Goal: Task Accomplishment & Management: Use online tool/utility

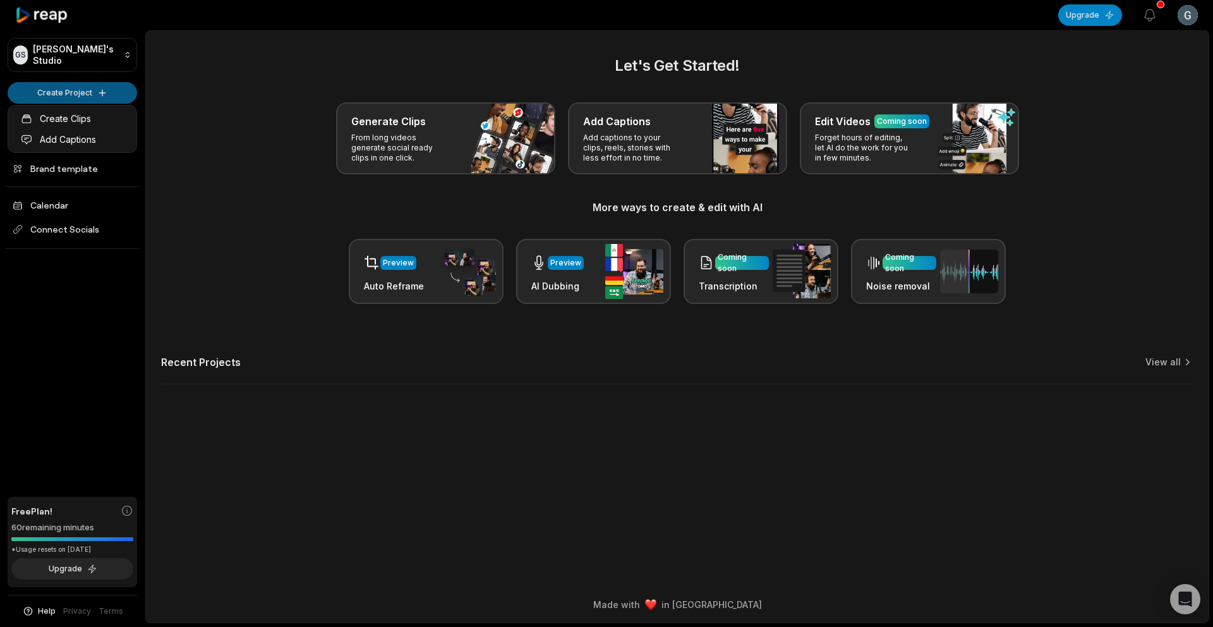
click at [80, 99] on html "GS Gaziri's Studio Create Project Home Projects Brand template Calendar Connect…" at bounding box center [606, 313] width 1213 height 627
click at [95, 118] on link "Create Clips" at bounding box center [72, 118] width 123 height 21
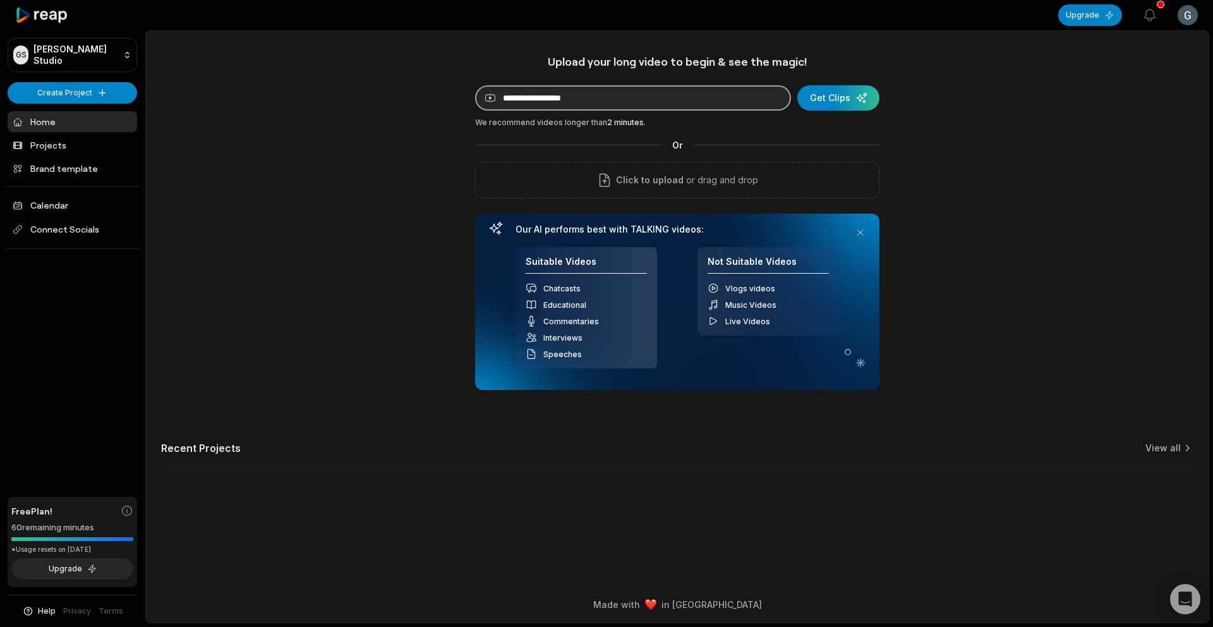
click at [581, 101] on input at bounding box center [633, 97] width 316 height 25
paste input "**********"
type input "**********"
click at [833, 101] on div "submit" at bounding box center [838, 97] width 82 height 25
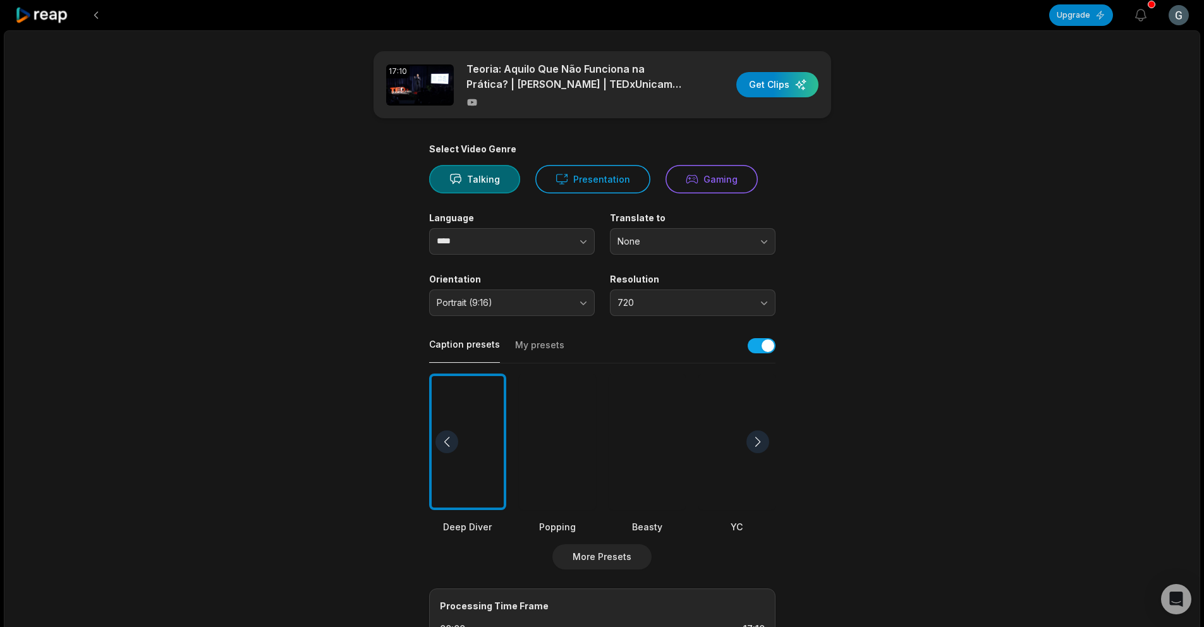
click at [564, 435] on div at bounding box center [557, 441] width 77 height 137
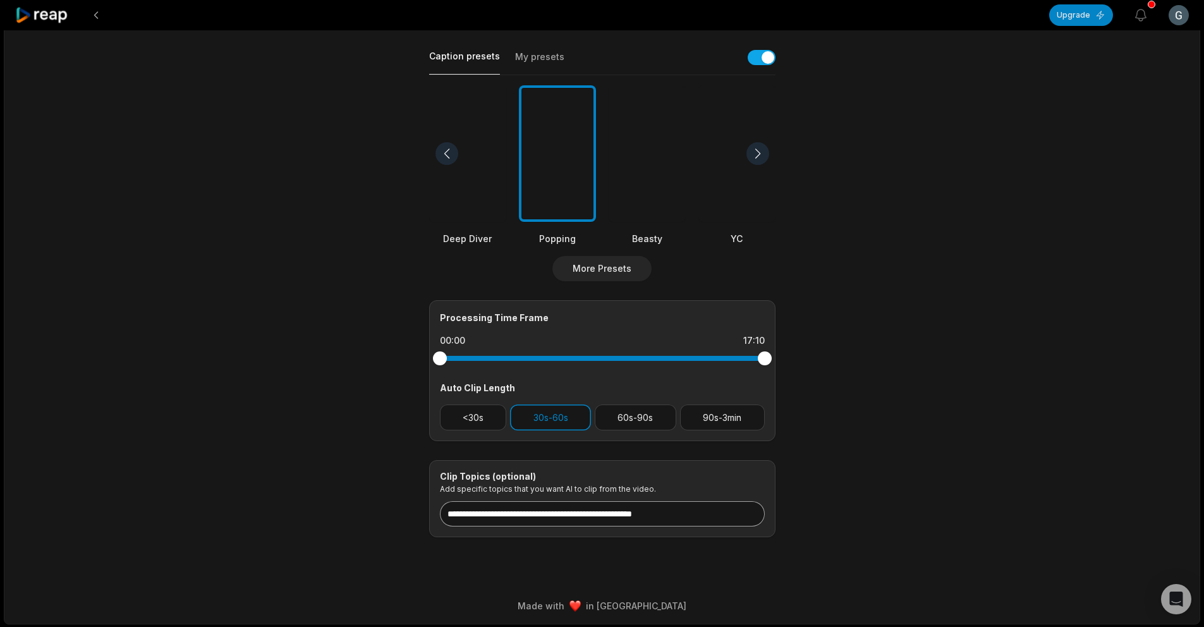
scroll to position [289, 0]
click at [559, 512] on input at bounding box center [602, 512] width 325 height 25
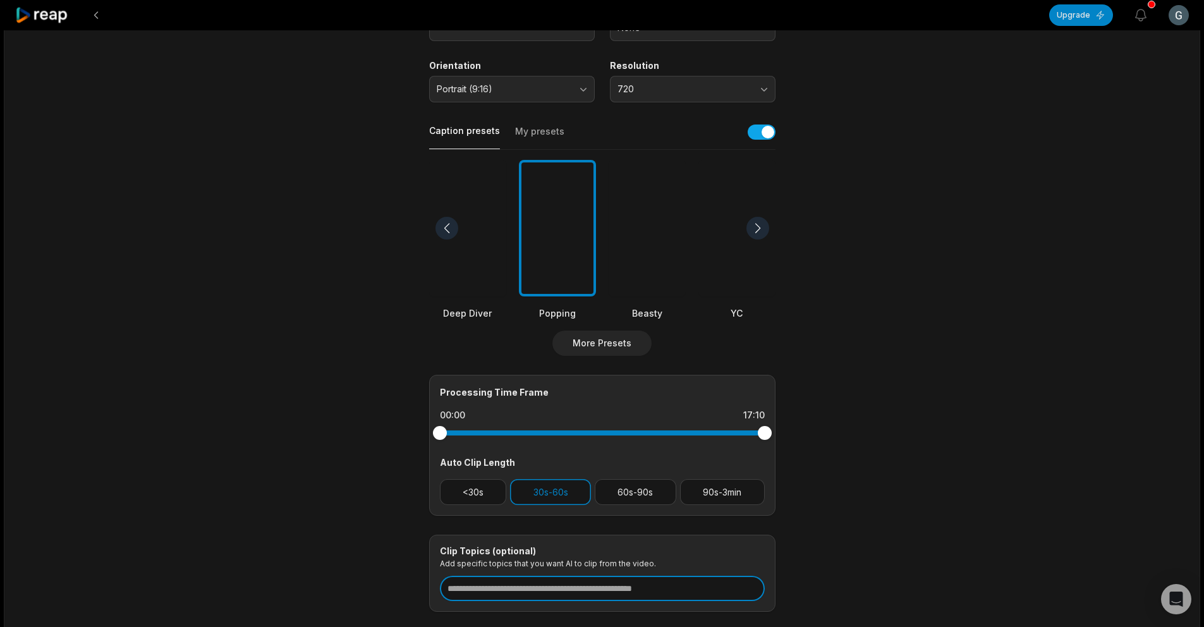
scroll to position [0, 0]
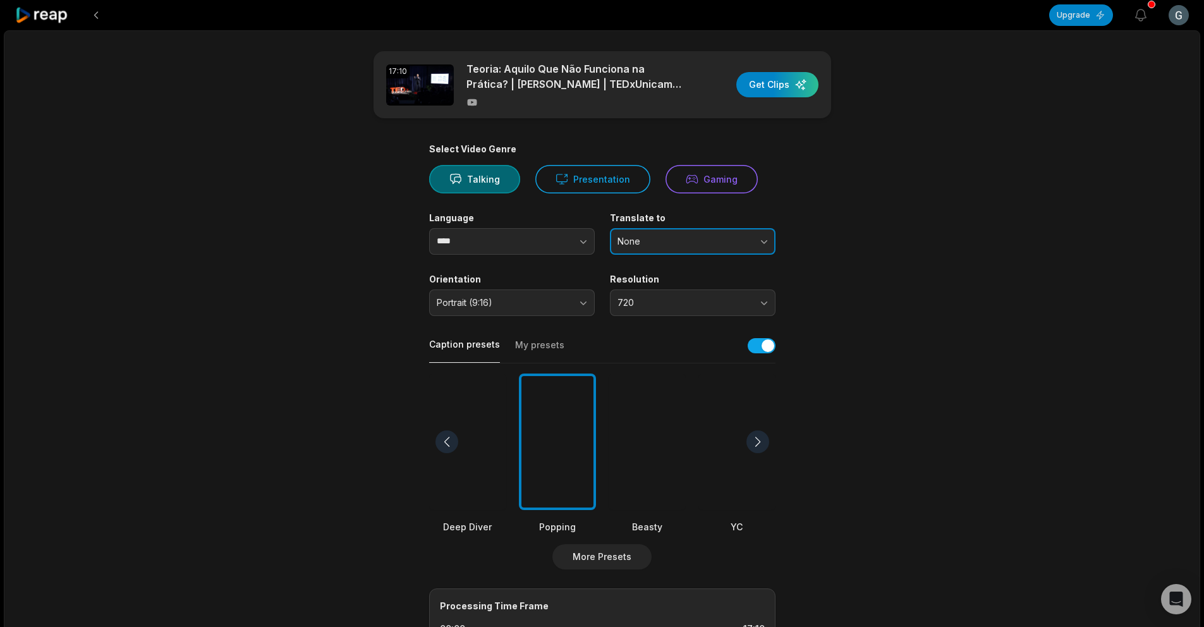
click at [665, 245] on span "None" at bounding box center [683, 241] width 133 height 11
click at [718, 306] on span "720" at bounding box center [683, 302] width 133 height 11
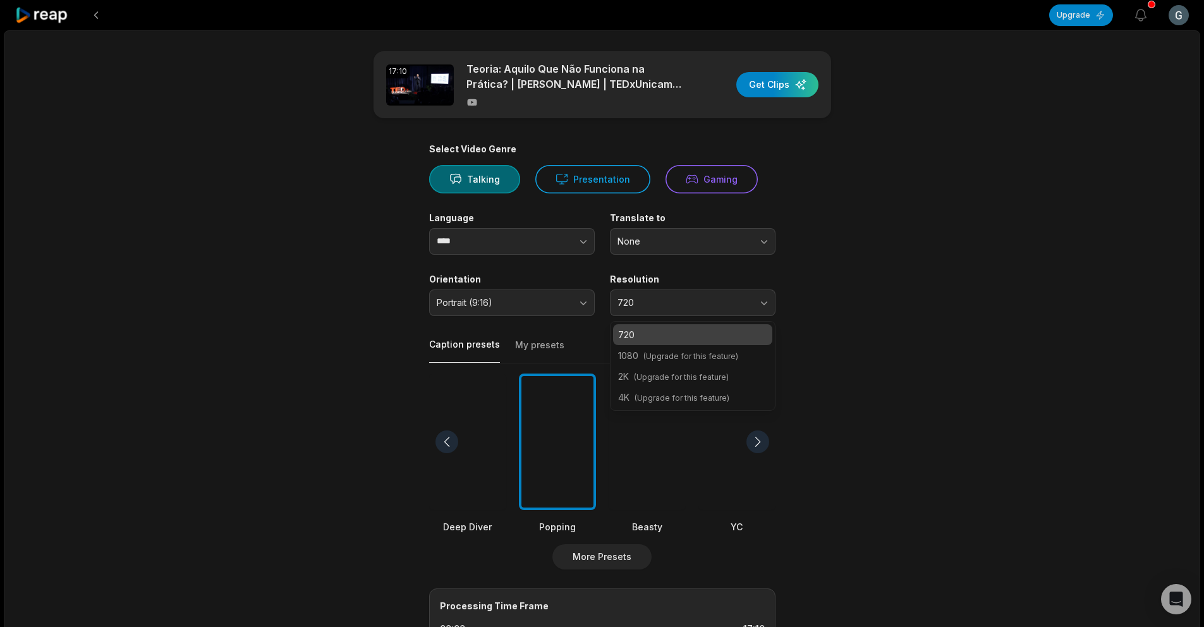
click at [715, 330] on p "720" at bounding box center [692, 334] width 149 height 13
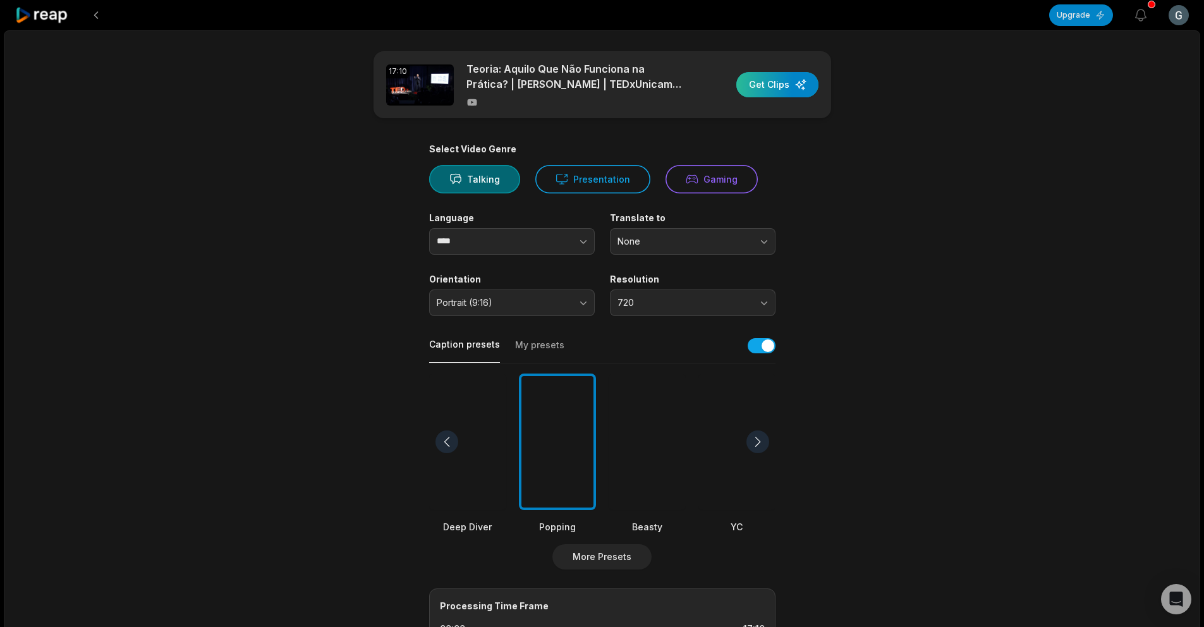
click at [787, 90] on div "button" at bounding box center [777, 84] width 82 height 25
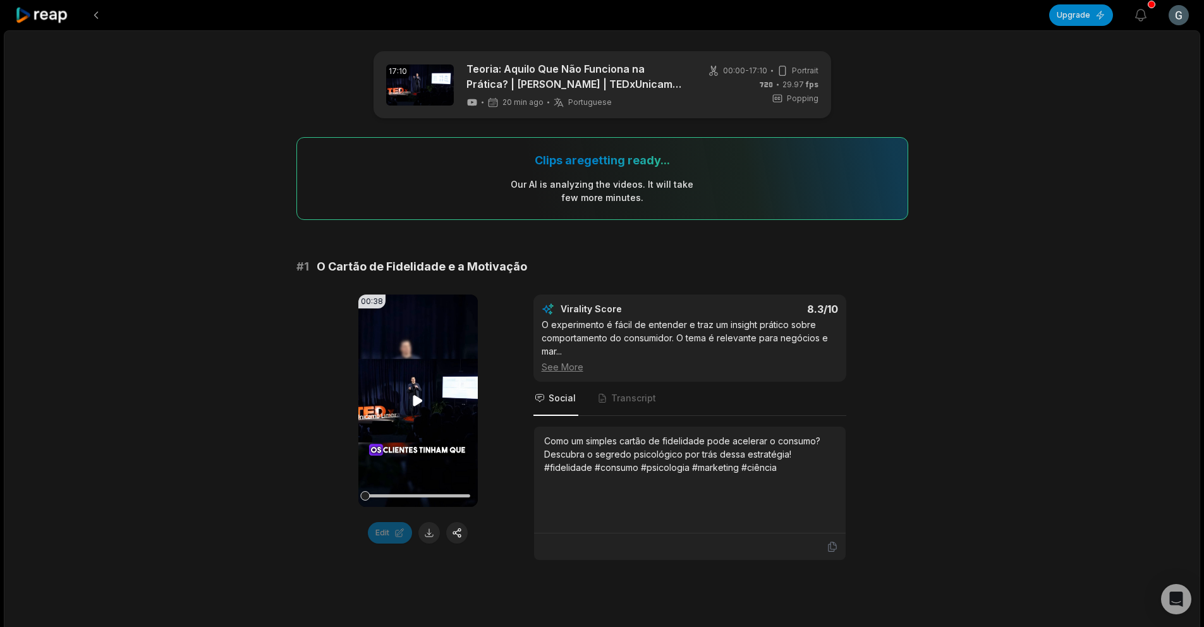
click at [387, 423] on video "Your browser does not support mp4 format." at bounding box center [417, 400] width 119 height 212
click at [492, 442] on div "00:38 Your browser does not support mp4 format. Edit Virality Score 8.3 /10 O e…" at bounding box center [602, 427] width 612 height 266
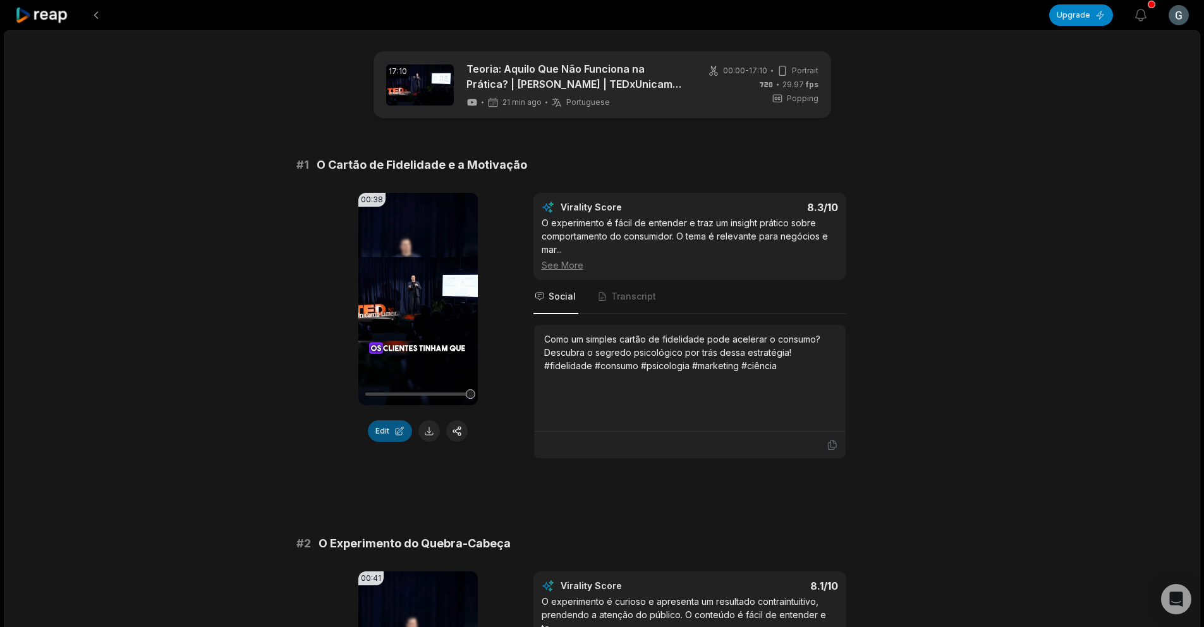
click at [394, 440] on button "Edit" at bounding box center [390, 430] width 44 height 21
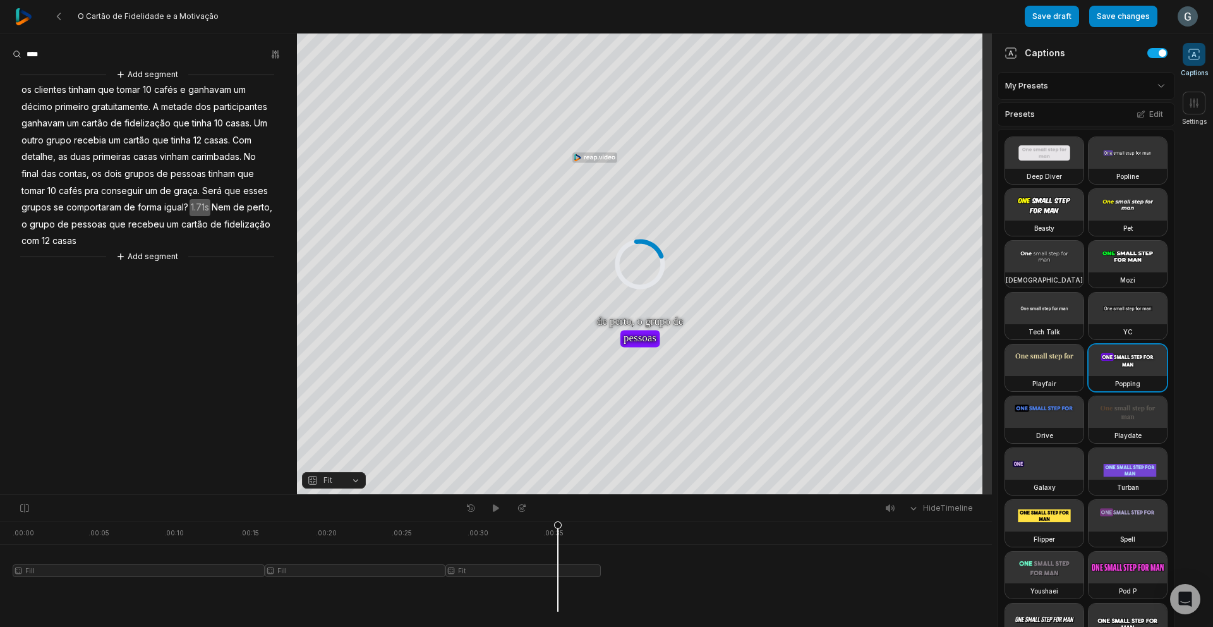
click at [558, 567] on div at bounding box center [307, 566] width 588 height 90
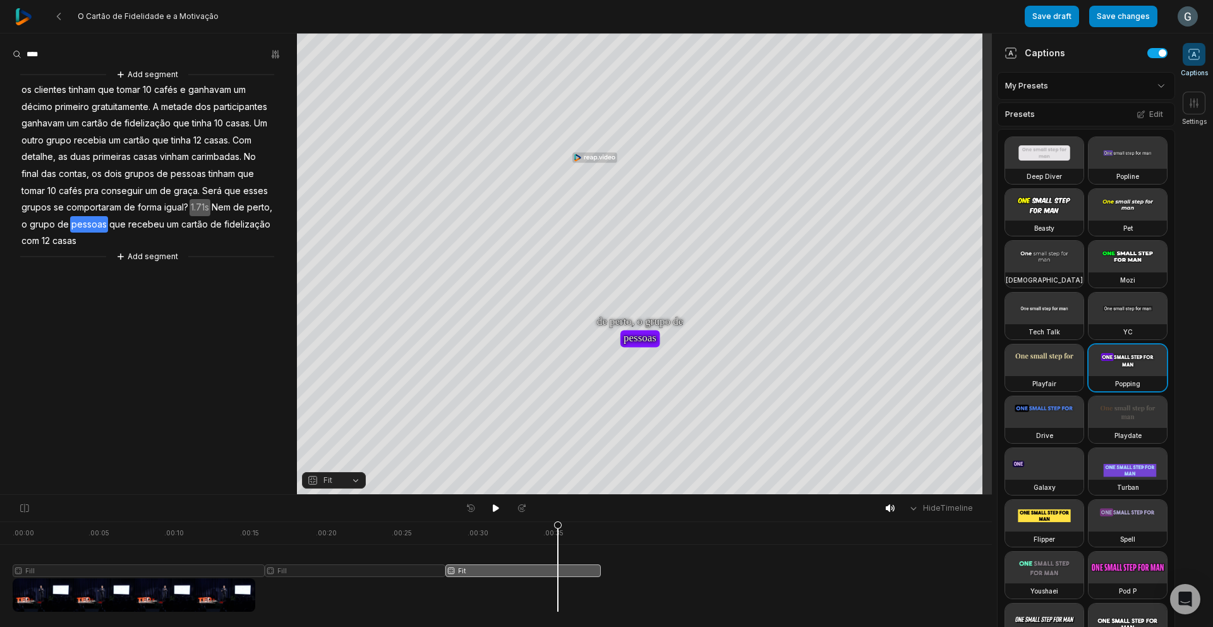
click at [725, 549] on div "Fill Fill Fit" at bounding box center [496, 560] width 992 height 33
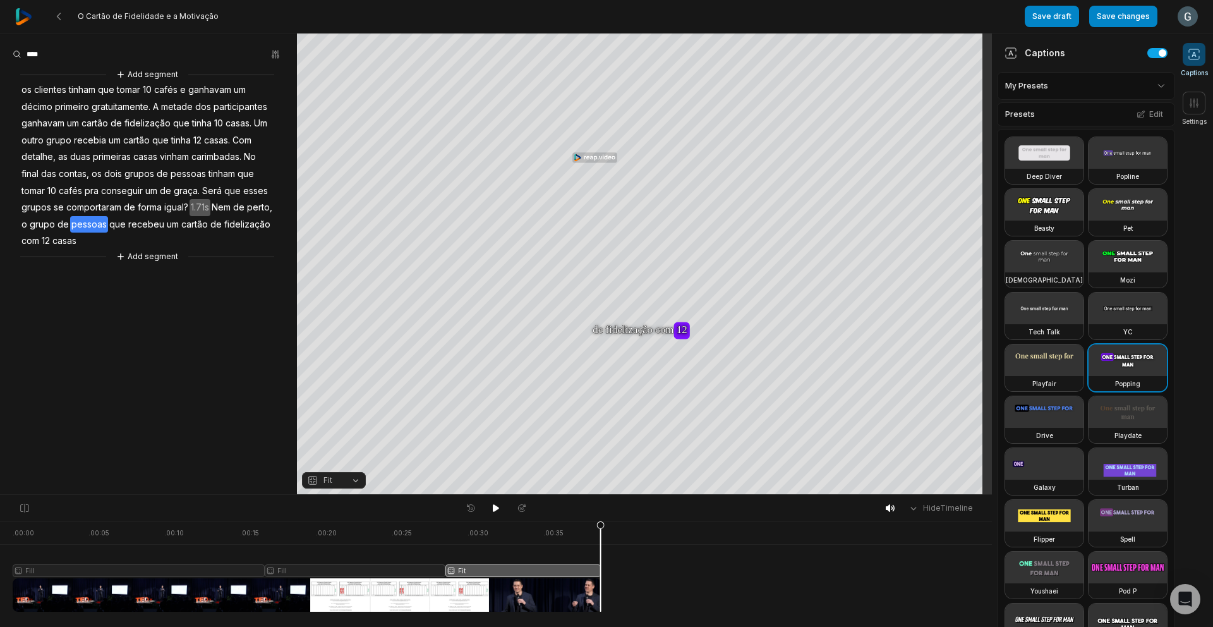
click at [621, 533] on div ". 00:00 . 00:05 . 00:10 . 00:15 . 00:20 . 00:25 . 00:30 . 00:35 Fill Fill Fit" at bounding box center [496, 574] width 992 height 106
click at [1088, 84] on html "O Cartão de Fidelidade e a Motivação Save draft Save changes Open user menu Cap…" at bounding box center [606, 313] width 1213 height 627
click at [1078, 114] on div "Presets Edit" at bounding box center [1086, 114] width 178 height 24
click at [1203, 102] on span at bounding box center [1194, 103] width 23 height 23
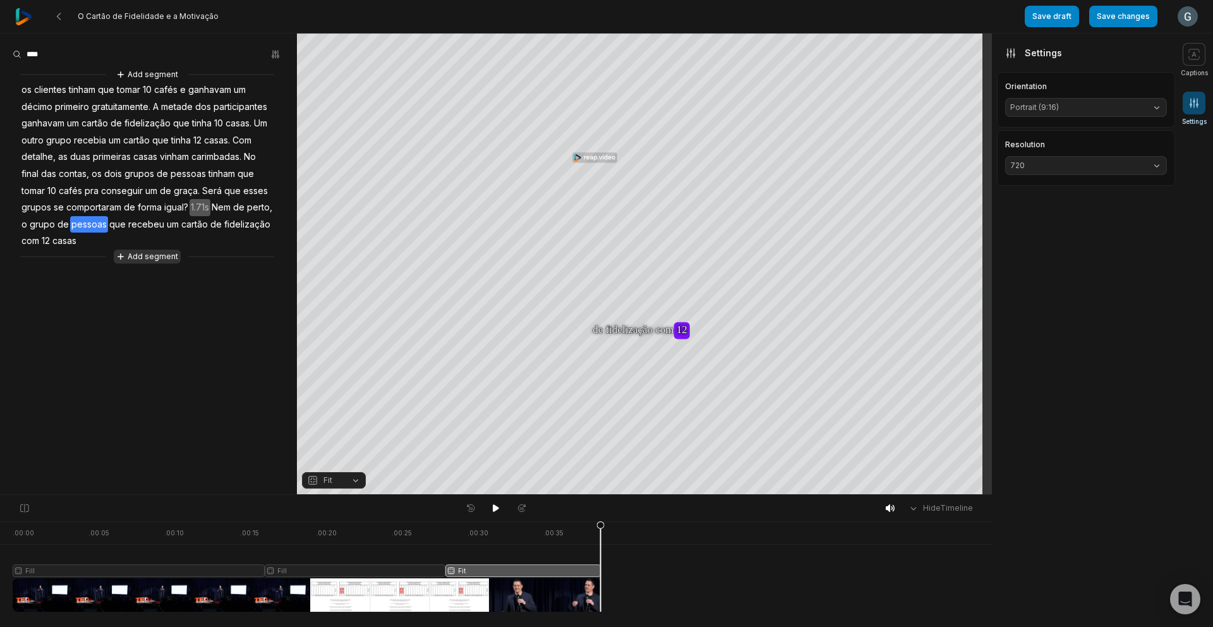
click at [163, 256] on button "Add segment" at bounding box center [147, 257] width 67 height 14
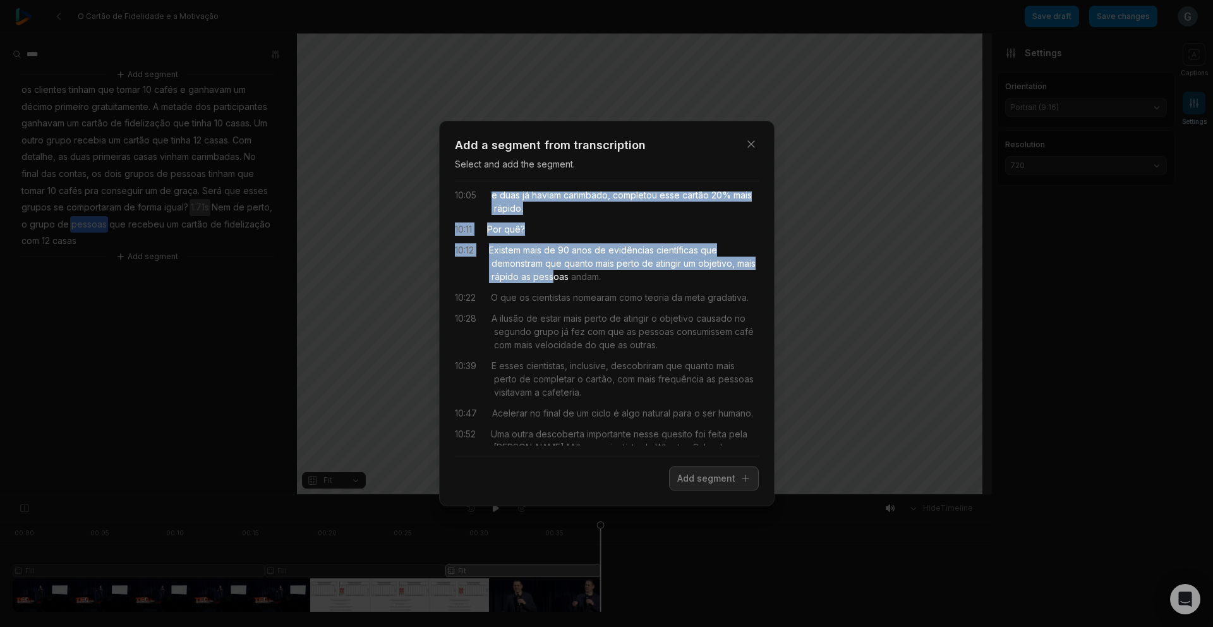
scroll to position [11, 0]
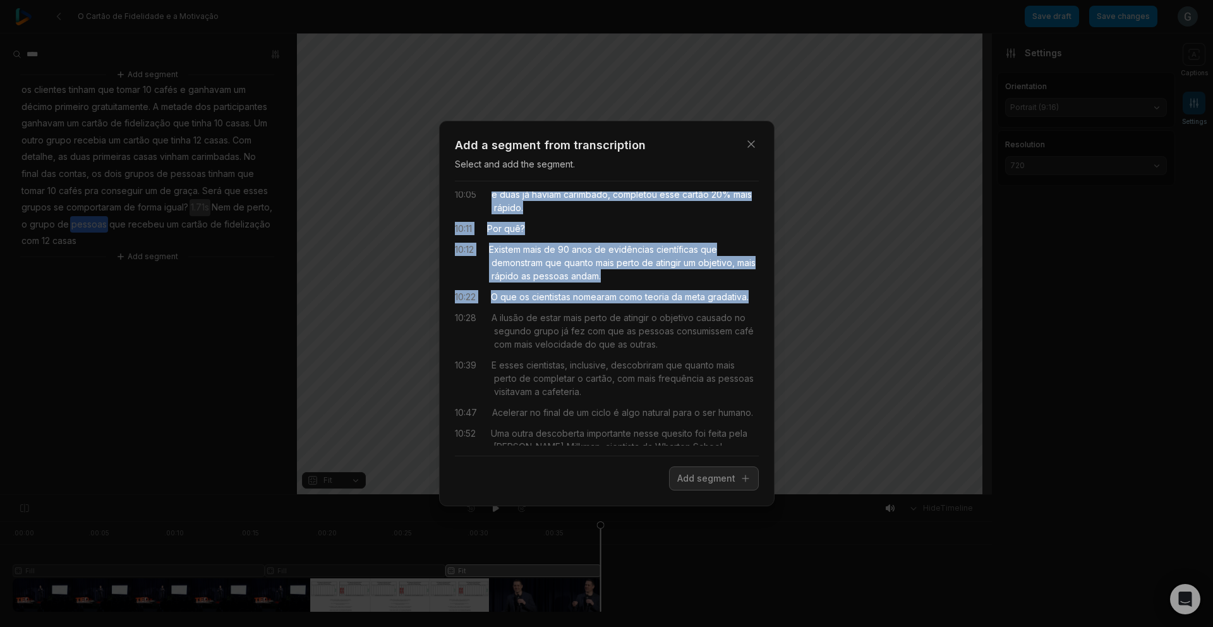
drag, startPoint x: 495, startPoint y: 203, endPoint x: 548, endPoint y: 309, distance: 118.7
click at [548, 309] on div "10:05 e duas já haviam carimbado, completou esse cartão 20% mais rápido. 10:11 …" at bounding box center [607, 318] width 304 height 254
drag, startPoint x: 730, startPoint y: 485, endPoint x: 714, endPoint y: 487, distance: 16.0
click at [730, 485] on button "Add segment" at bounding box center [714, 478] width 90 height 24
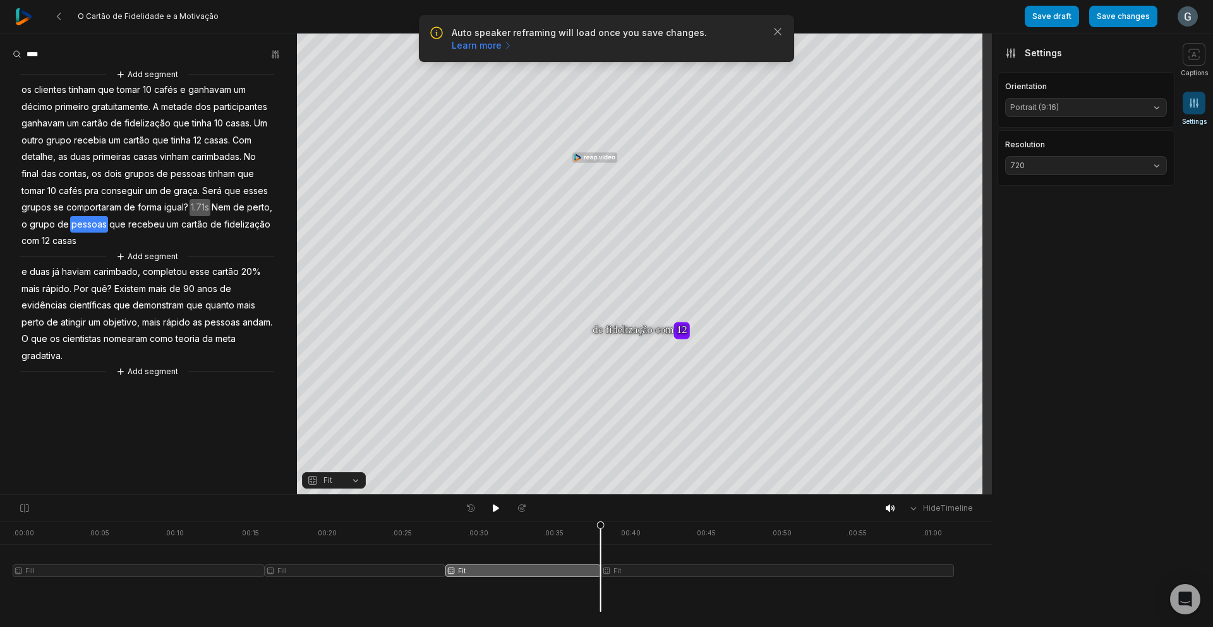
scroll to position [0, 0]
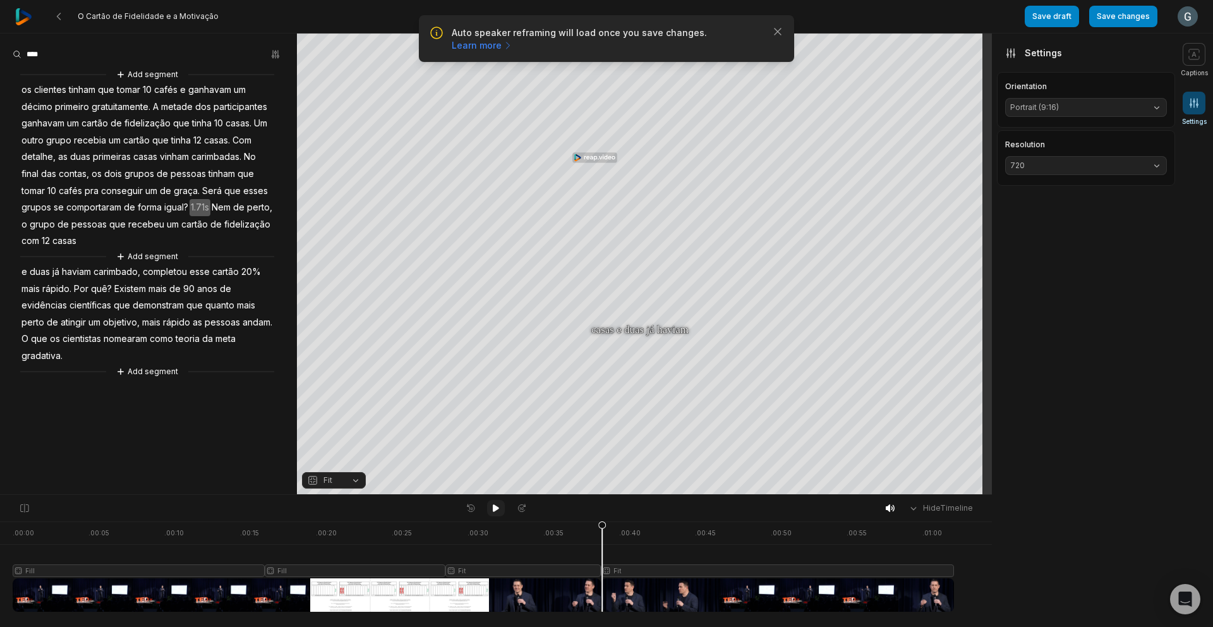
click at [496, 502] on button at bounding box center [496, 508] width 18 height 16
click at [936, 585] on div at bounding box center [484, 566] width 942 height 90
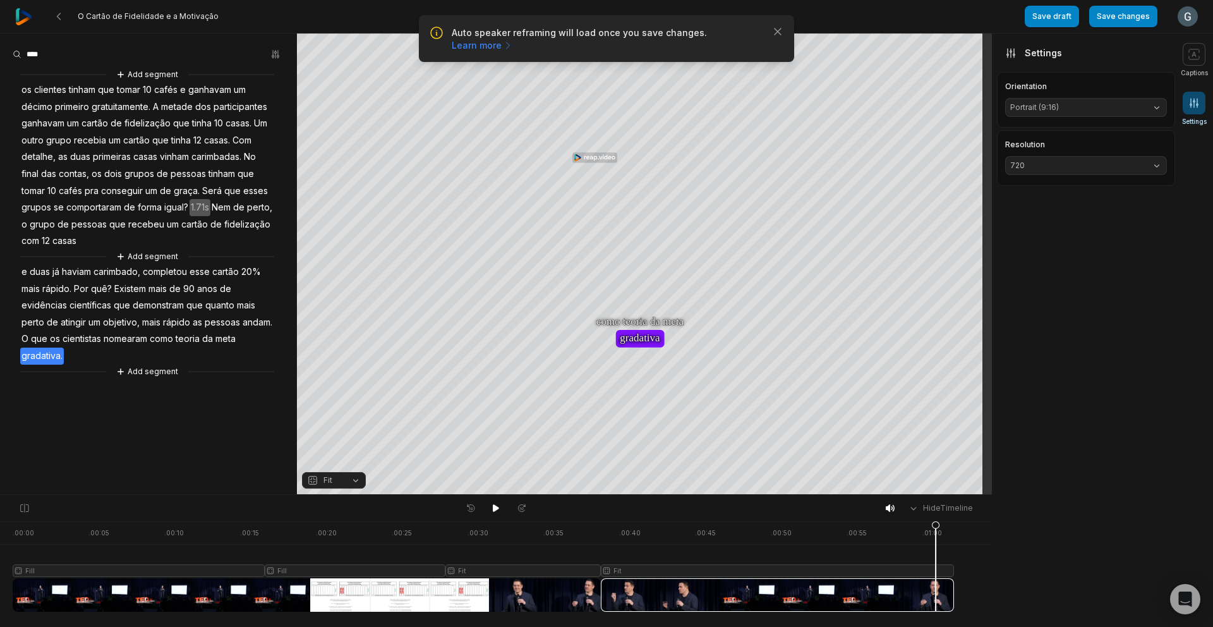
click at [52, 355] on span "gradativa." at bounding box center [42, 356] width 44 height 17
click at [130, 356] on div "Add segment os clientes tinham que tomar 10 cafés e ganhavam um décimo primeiro…" at bounding box center [148, 223] width 297 height 311
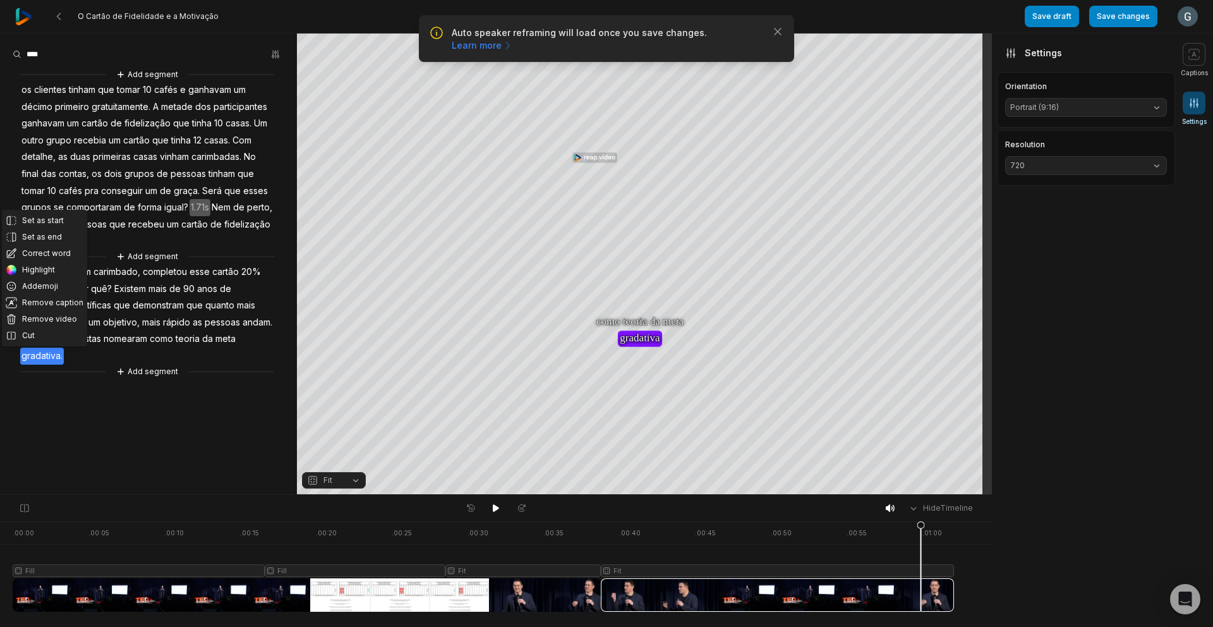
click at [1195, 103] on icon at bounding box center [1194, 103] width 13 height 13
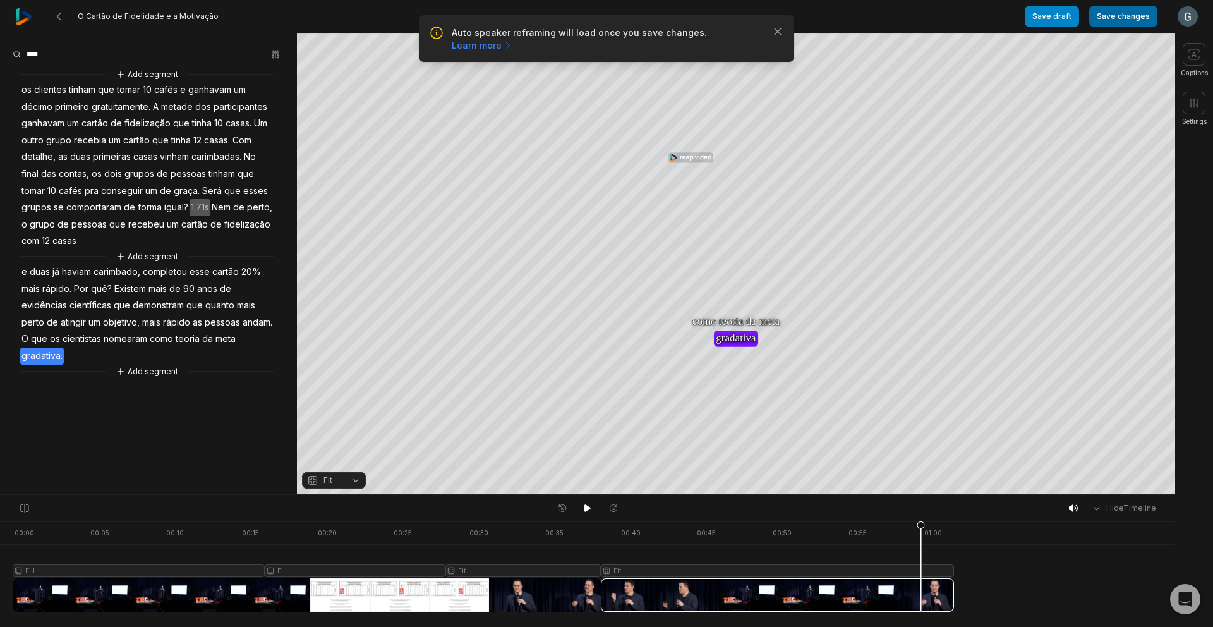
click at [1125, 23] on button "Save changes" at bounding box center [1123, 16] width 68 height 21
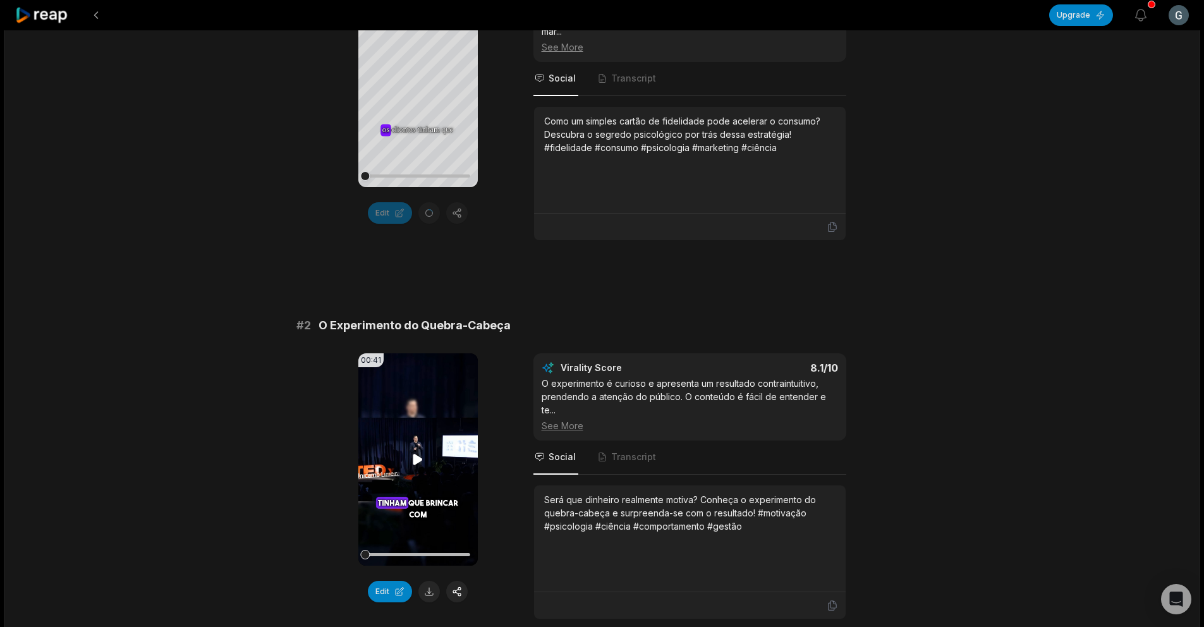
scroll to position [231, 0]
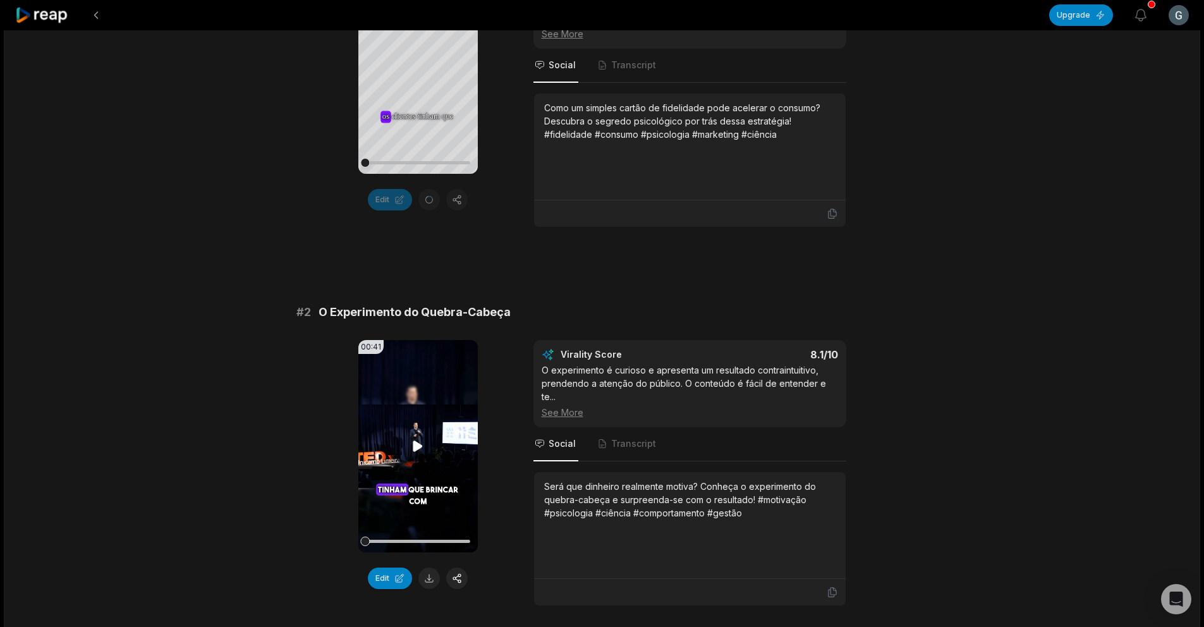
click at [418, 443] on icon at bounding box center [417, 445] width 9 height 11
click at [412, 434] on video "Your browser does not support mp4 format." at bounding box center [417, 446] width 119 height 212
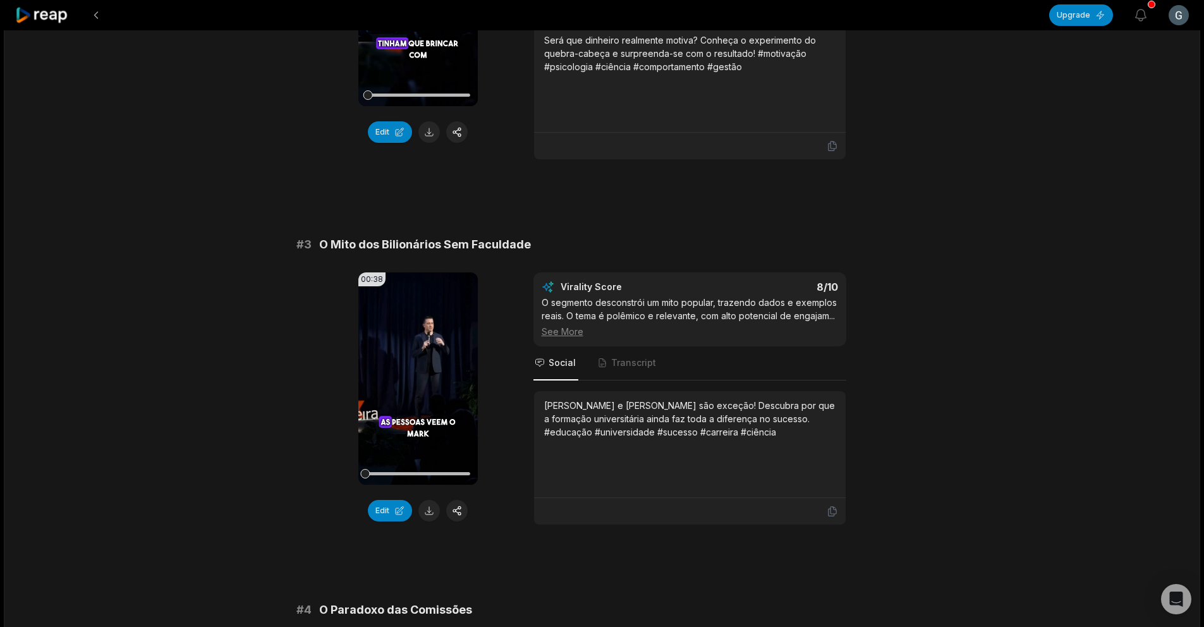
scroll to position [827, 0]
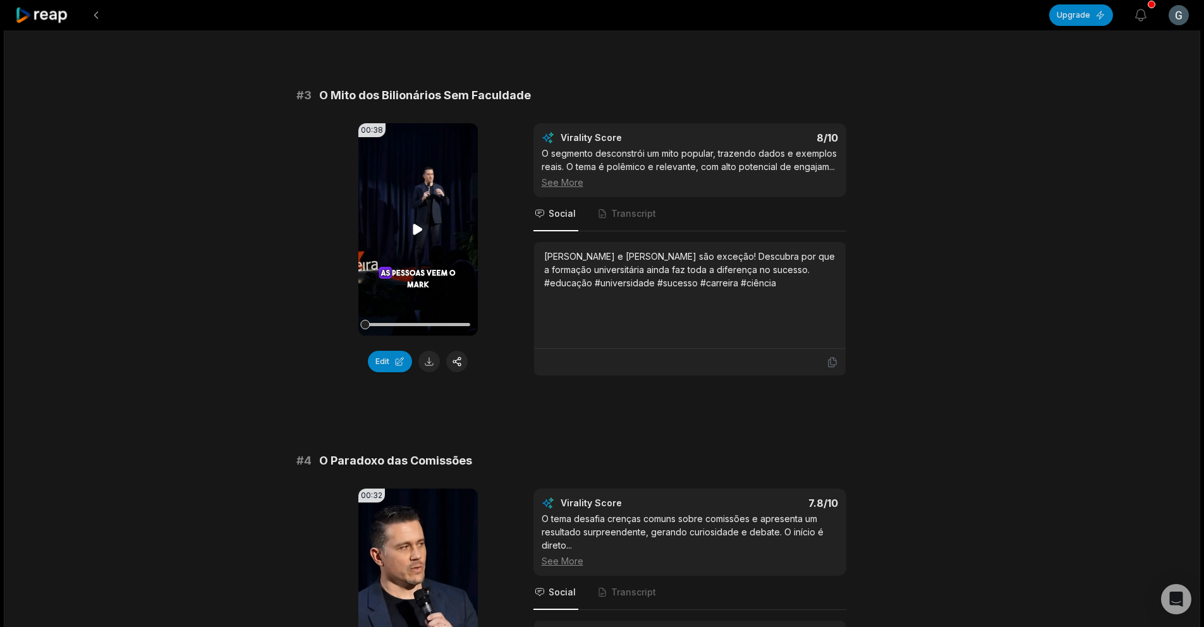
click at [401, 243] on video "Your browser does not support mp4 format." at bounding box center [417, 229] width 119 height 212
click at [401, 244] on video "Your browser does not support mp4 format." at bounding box center [417, 229] width 119 height 212
click at [397, 269] on video "Your browser does not support mp4 format." at bounding box center [417, 229] width 119 height 212
click at [397, 273] on video "Your browser does not support mp4 format." at bounding box center [417, 229] width 119 height 212
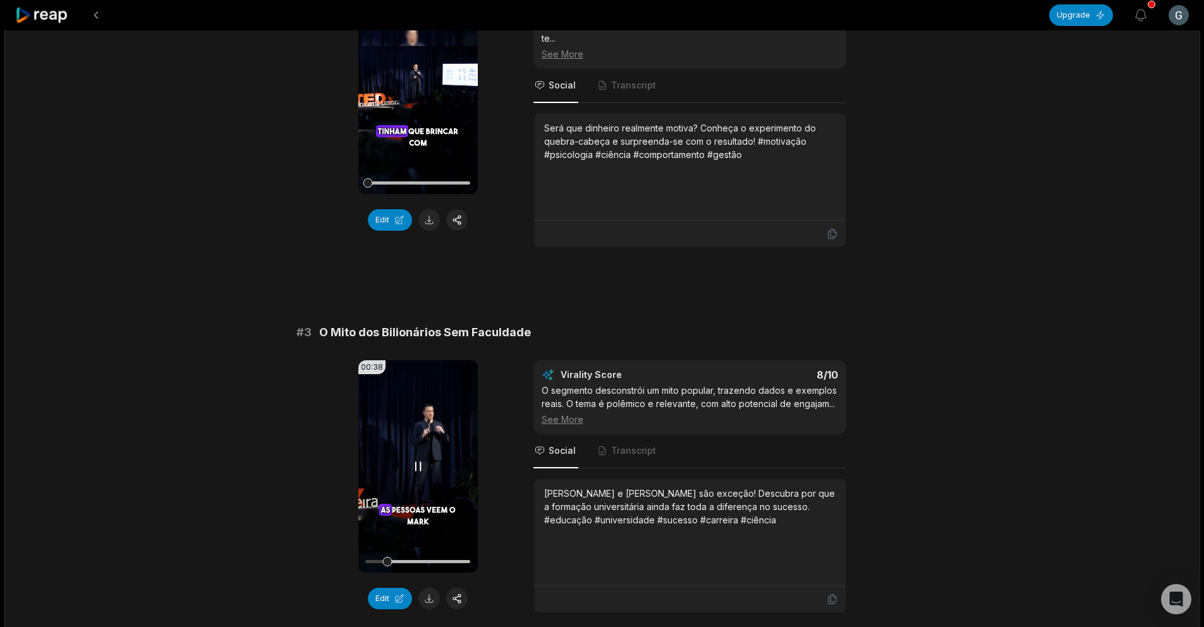
scroll to position [614, 0]
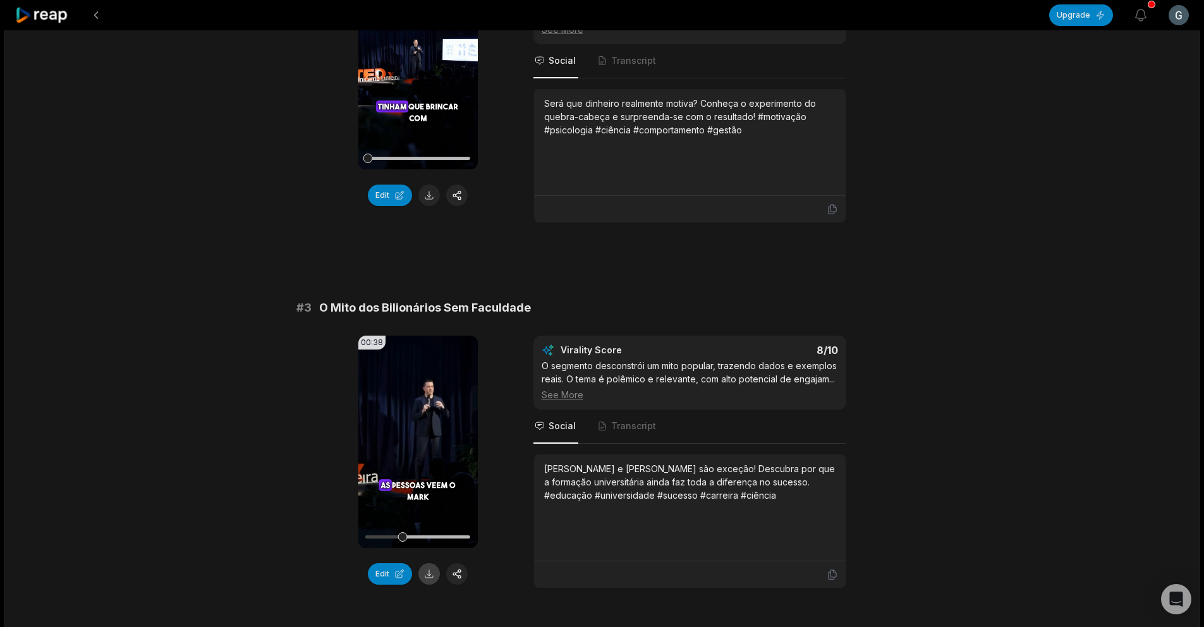
click at [435, 563] on button at bounding box center [428, 573] width 21 height 21
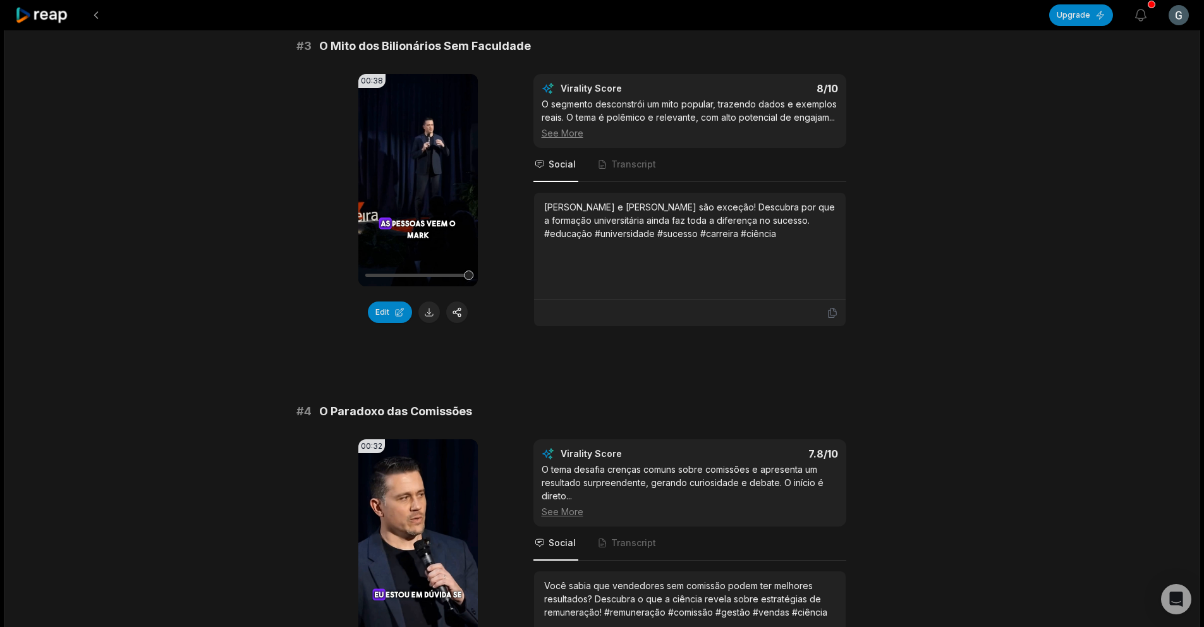
scroll to position [1133, 0]
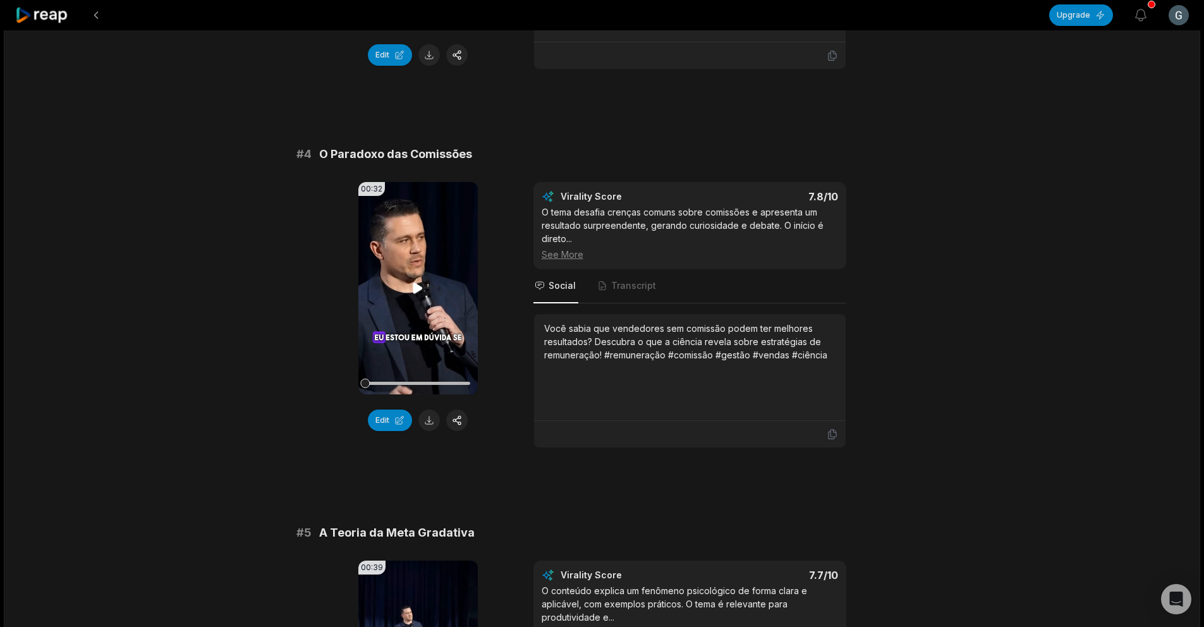
click at [411, 281] on icon at bounding box center [417, 288] width 15 height 15
click at [392, 409] on button "Edit" at bounding box center [390, 419] width 44 height 21
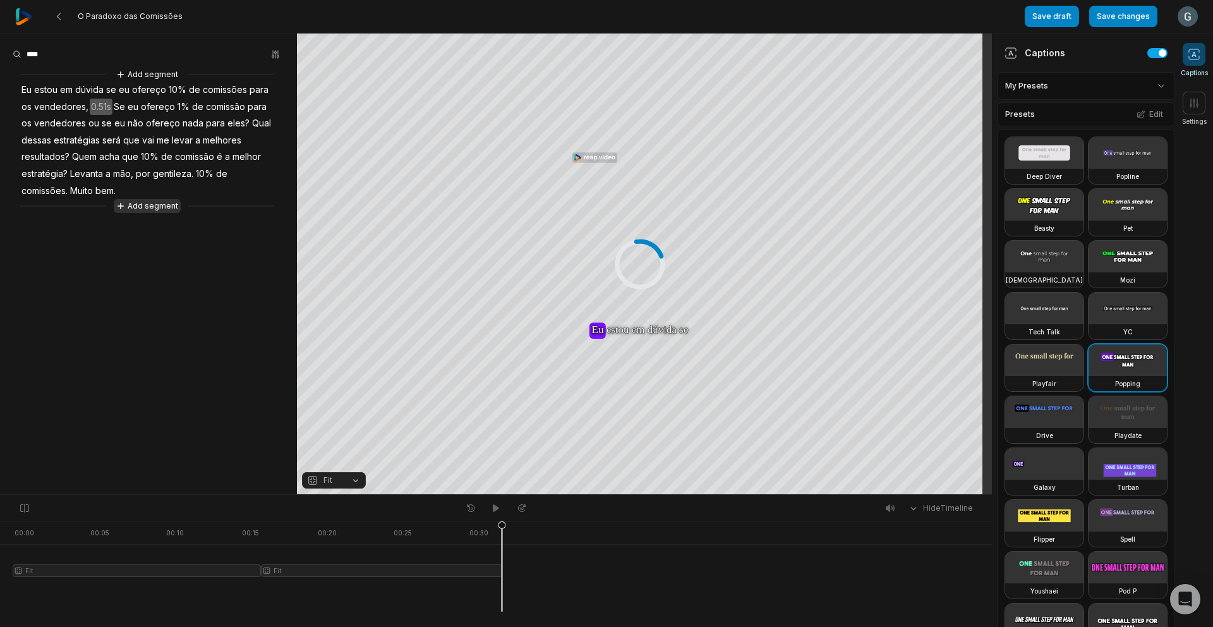
click at [140, 206] on button "Add segment" at bounding box center [147, 206] width 67 height 14
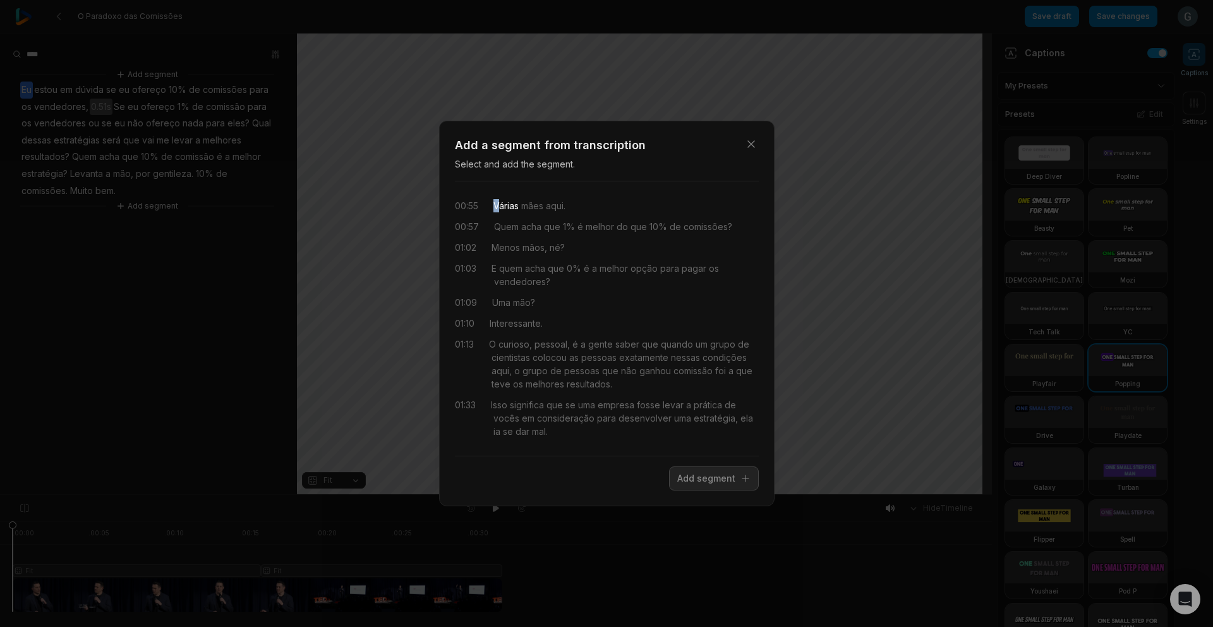
drag, startPoint x: 490, startPoint y: 207, endPoint x: 500, endPoint y: 203, distance: 11.6
click at [500, 203] on div "00:55 Várias mães aqui." at bounding box center [607, 205] width 304 height 13
click at [502, 205] on span "Várias" at bounding box center [506, 205] width 25 height 13
click at [524, 204] on span "mães" at bounding box center [531, 205] width 25 height 13
click at [512, 203] on span "Várias" at bounding box center [506, 205] width 25 height 13
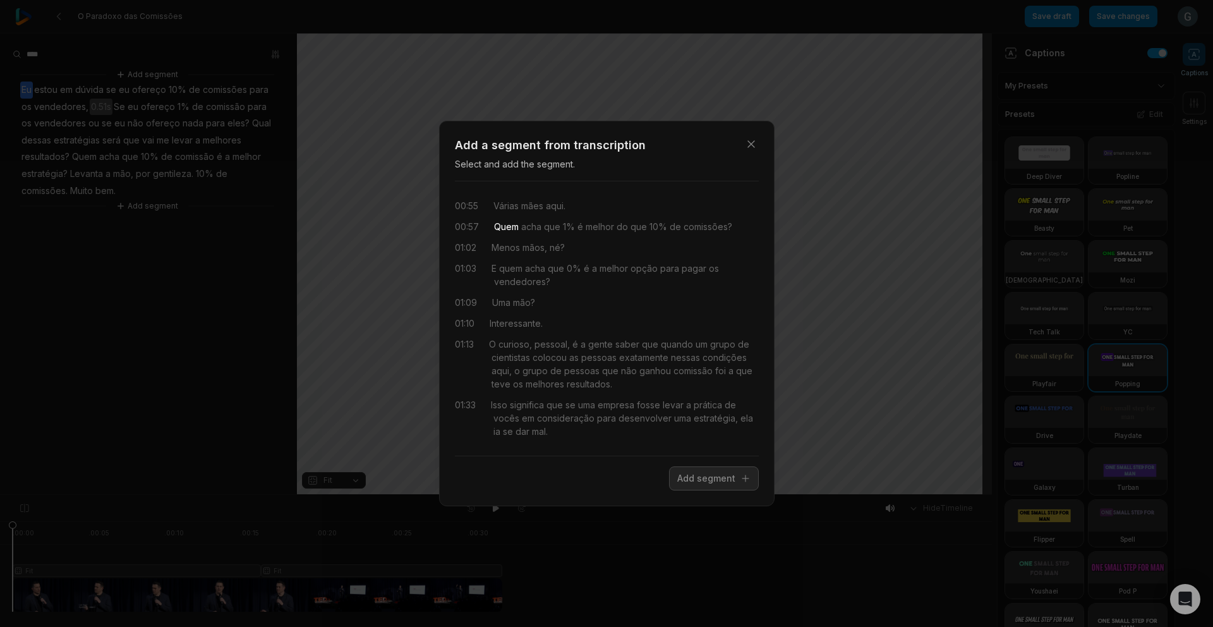
click at [514, 219] on div "00:55 Várias mães aqui. 00:57 Quem acha que 1% é melhor do que 10% de comissões…" at bounding box center [607, 318] width 304 height 254
click at [505, 211] on span "Várias" at bounding box center [506, 205] width 25 height 13
click at [518, 254] on div "00:55 Várias mães aqui. 00:57 Quem acha que 1% é melhor do que 10% de comissões…" at bounding box center [607, 318] width 304 height 254
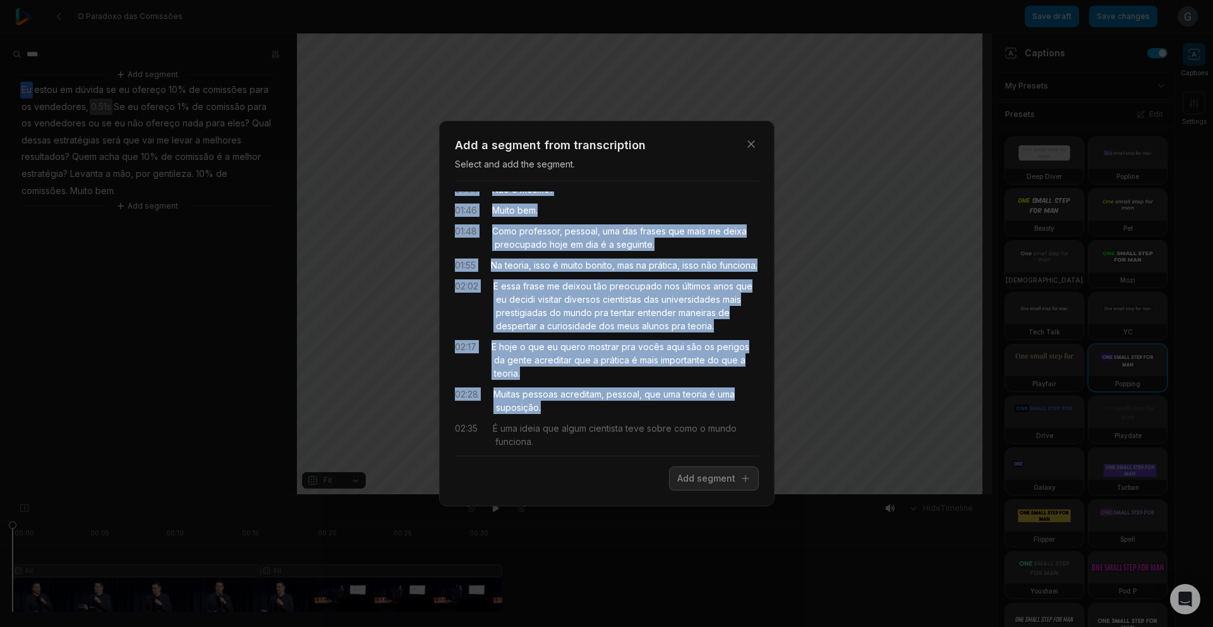
scroll to position [264, 0]
drag, startPoint x: 500, startPoint y: 208, endPoint x: 571, endPoint y: 423, distance: 226.0
click at [555, 417] on div "00:55 Várias mães aqui. 00:57 Quem acha que 1% é melhor do que 10% de comissões…" at bounding box center [607, 318] width 304 height 254
click at [747, 145] on icon "button" at bounding box center [751, 144] width 13 height 13
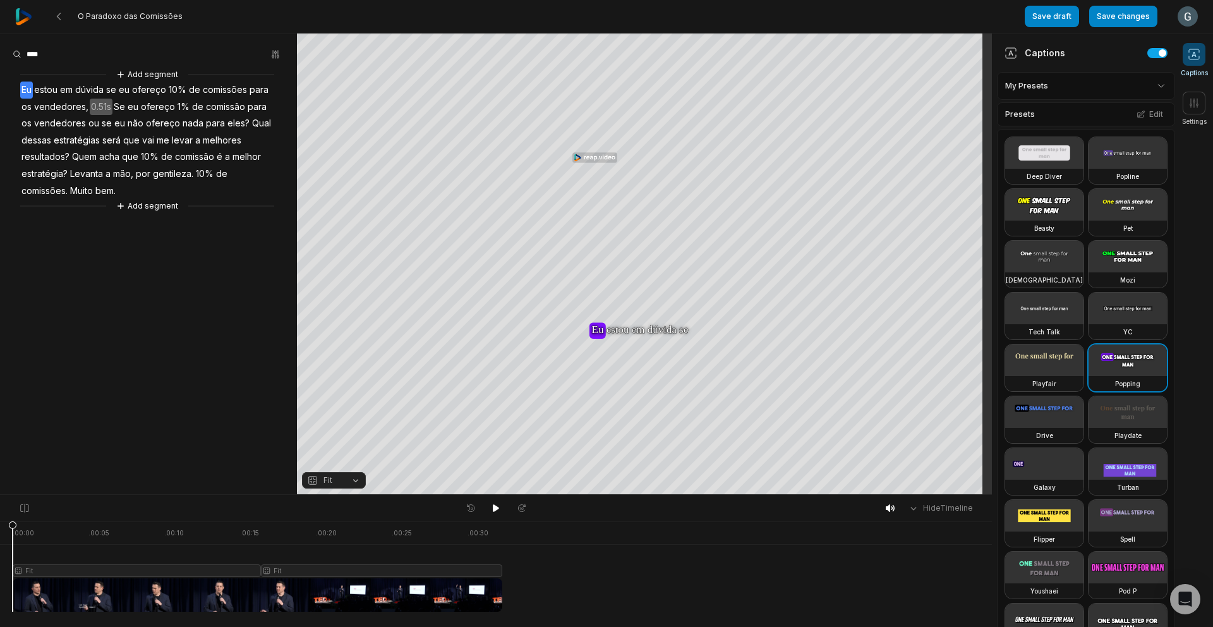
scroll to position [0, 0]
drag, startPoint x: 13, startPoint y: 527, endPoint x: 451, endPoint y: 534, distance: 438.6
click at [451, 534] on icon at bounding box center [451, 569] width 8 height 96
click at [495, 505] on icon at bounding box center [496, 508] width 6 height 8
